Goal: Task Accomplishment & Management: Manage account settings

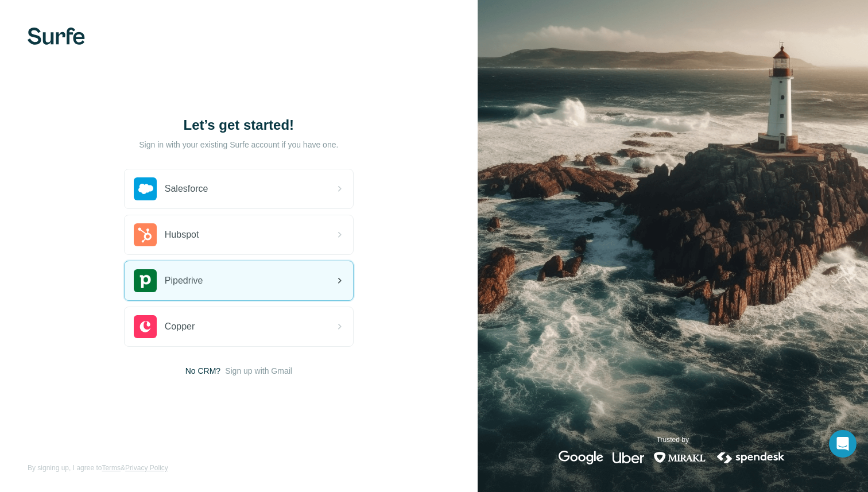
click at [231, 283] on div "Pipedrive" at bounding box center [239, 280] width 229 height 39
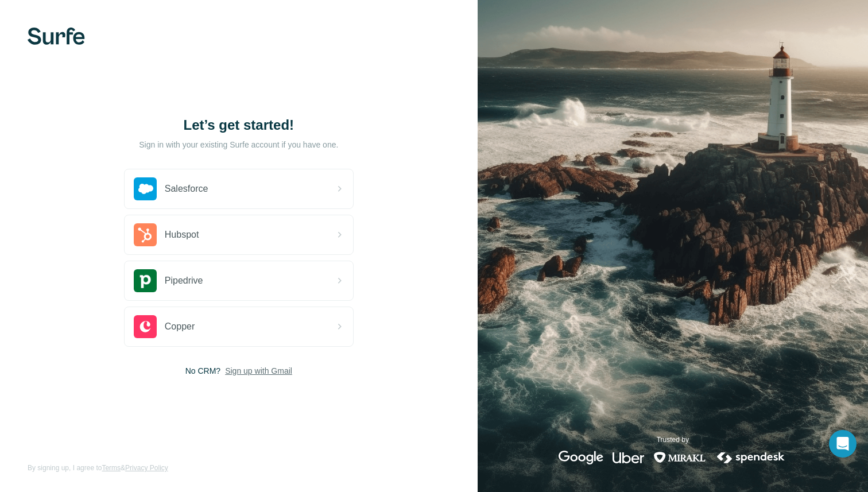
click at [246, 365] on span "Sign up with Gmail" at bounding box center [258, 370] width 67 height 11
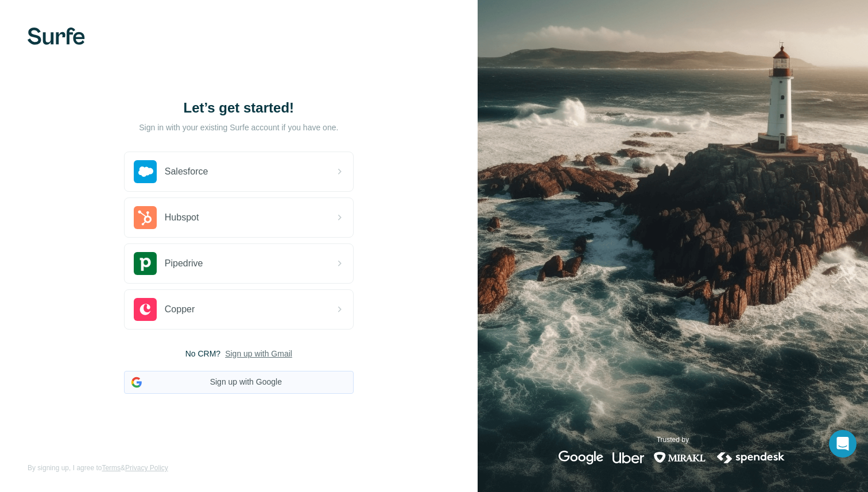
click at [245, 382] on button "Sign up with Google" at bounding box center [239, 382] width 230 height 23
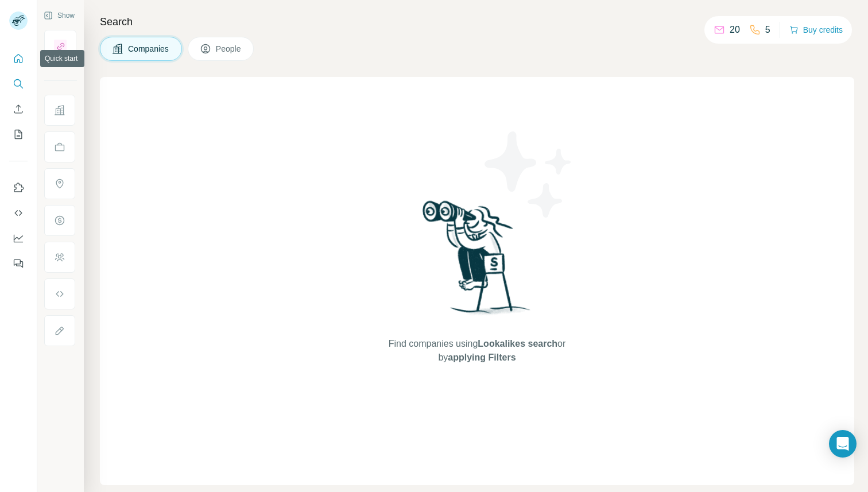
click at [18, 53] on icon "Quick start" at bounding box center [18, 58] width 11 height 11
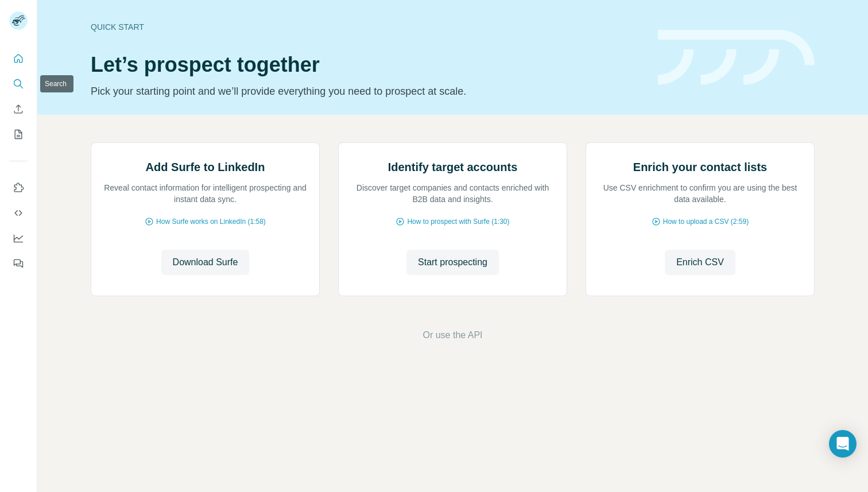
click at [16, 82] on icon "Search" at bounding box center [18, 83] width 11 height 11
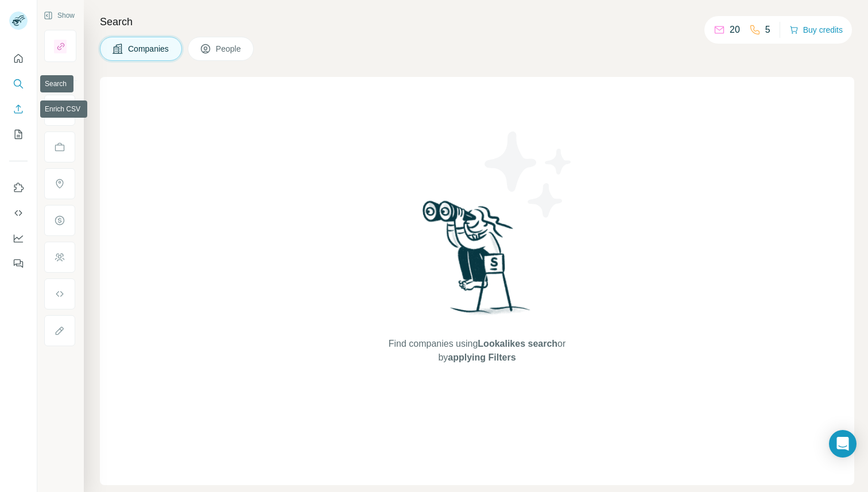
click at [16, 107] on icon "Enrich CSV" at bounding box center [18, 108] width 11 height 11
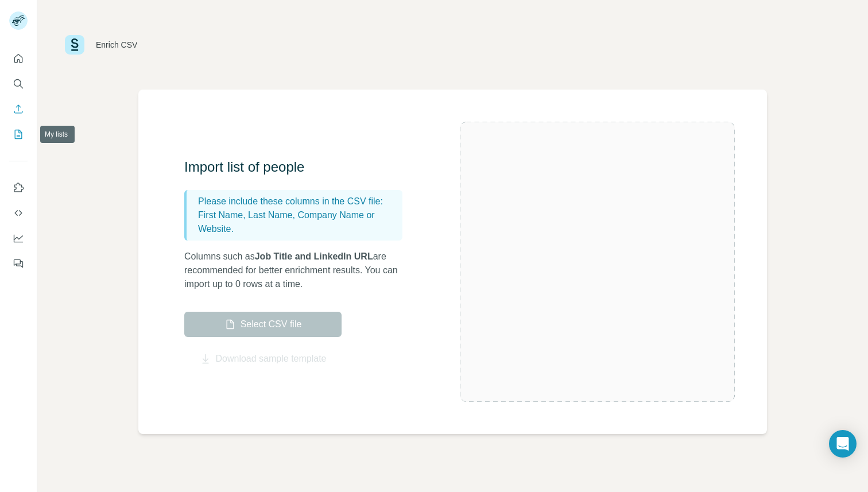
click at [18, 133] on icon "My lists" at bounding box center [20, 133] width 6 height 7
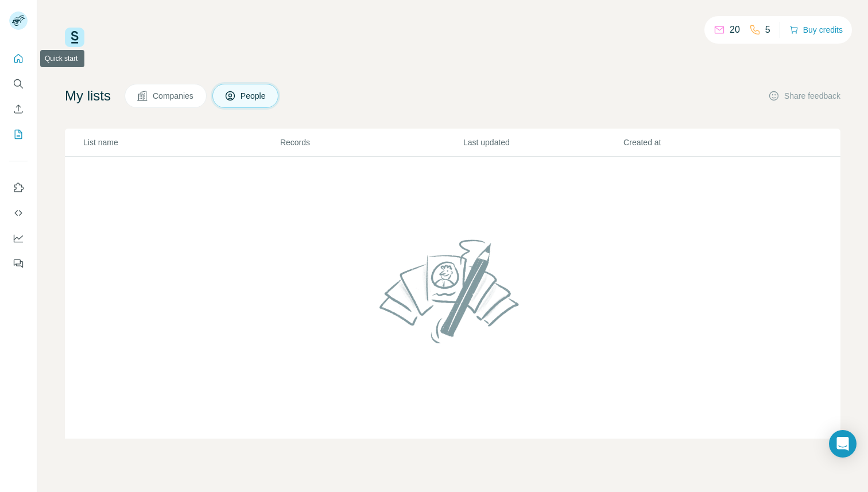
click at [19, 64] on button "Quick start" at bounding box center [18, 58] width 18 height 21
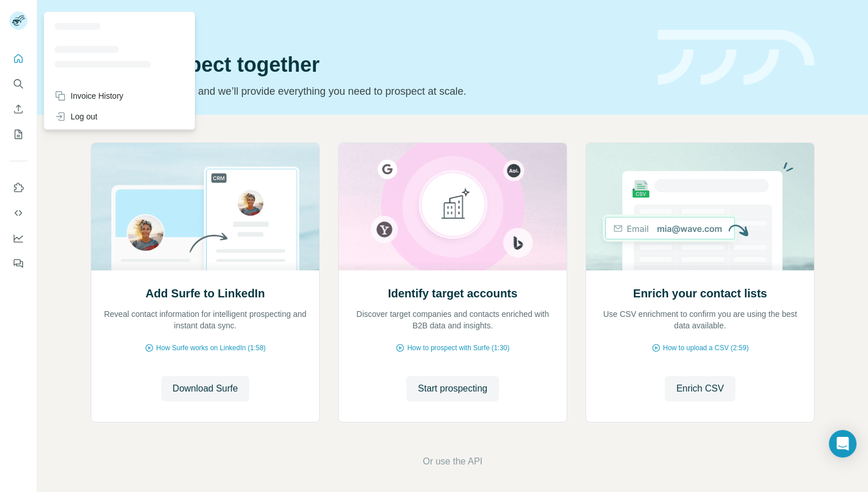
click at [18, 18] on icon at bounding box center [19, 17] width 10 height 3
click at [82, 92] on div "Invoice History" at bounding box center [89, 95] width 69 height 11
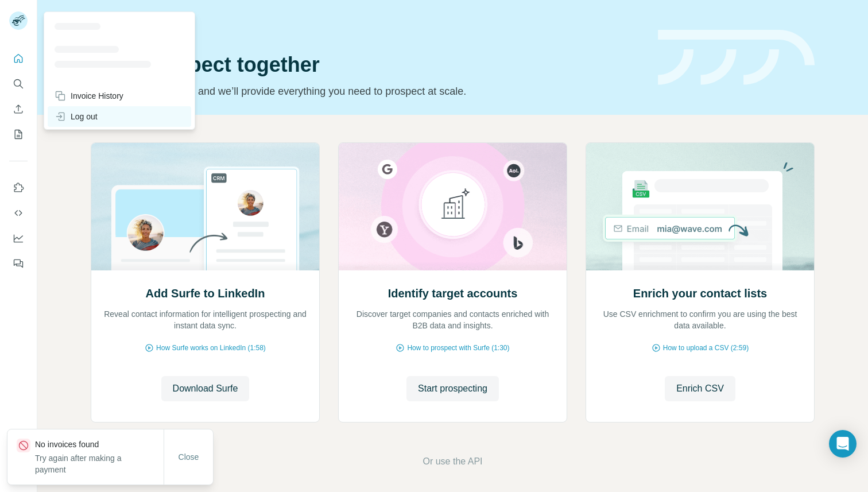
click at [80, 118] on div "Log out" at bounding box center [76, 116] width 43 height 11
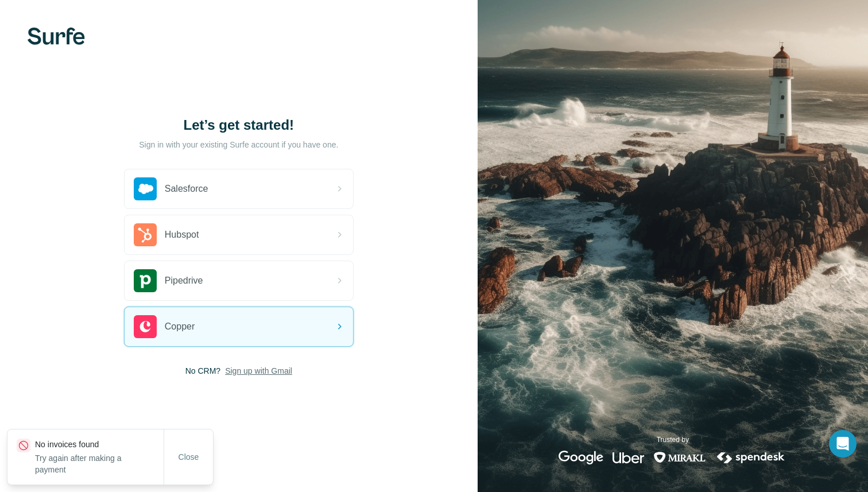
click at [233, 375] on span "Sign up with Gmail" at bounding box center [258, 370] width 67 height 11
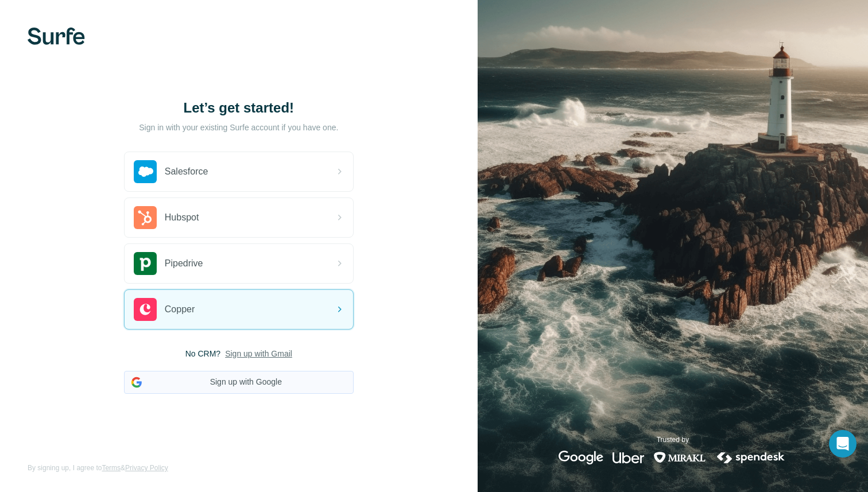
click at [233, 376] on button "Sign up with Google" at bounding box center [239, 382] width 230 height 23
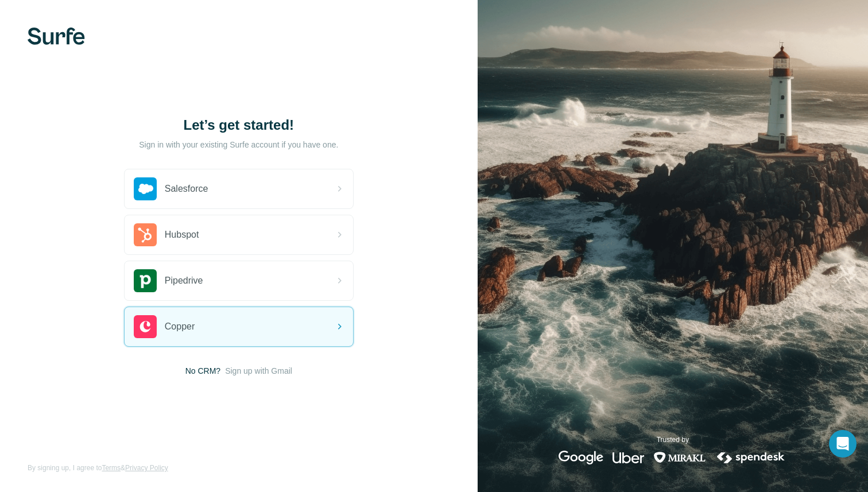
click at [252, 372] on span "Sign up with Gmail" at bounding box center [258, 370] width 67 height 11
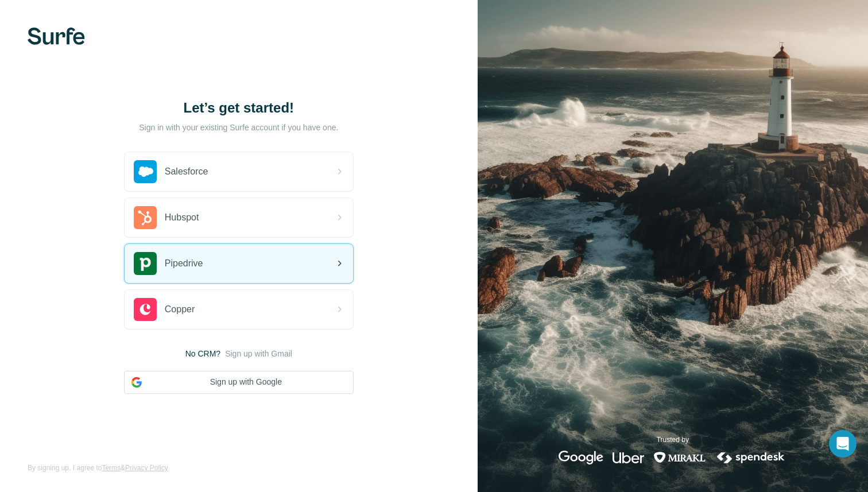
click at [217, 257] on div "Pipedrive" at bounding box center [239, 263] width 229 height 39
